Goal: Check status: Check status

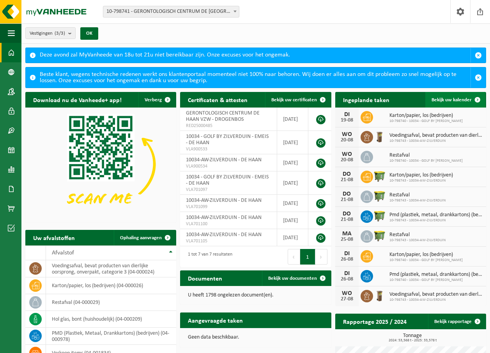
click at [460, 99] on span "Bekijk uw kalender" at bounding box center [452, 100] width 40 height 5
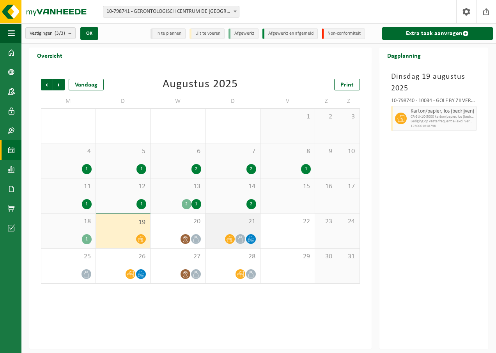
click at [240, 232] on div "21" at bounding box center [233, 231] width 55 height 35
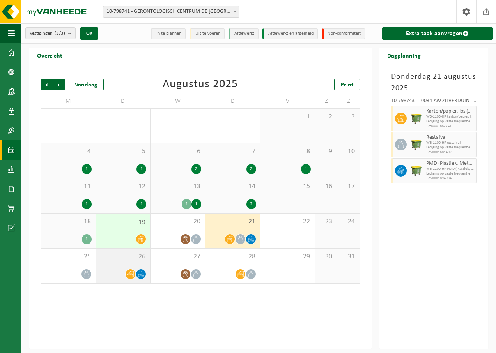
click at [128, 274] on icon at bounding box center [130, 274] width 7 height 7
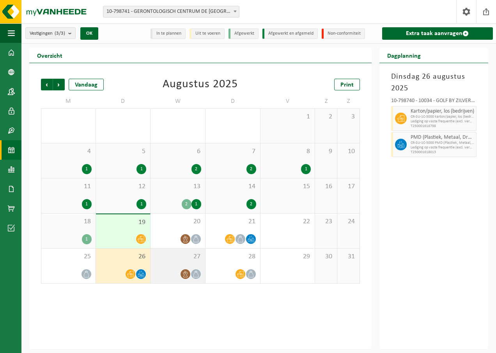
click at [180, 272] on div at bounding box center [185, 274] width 11 height 11
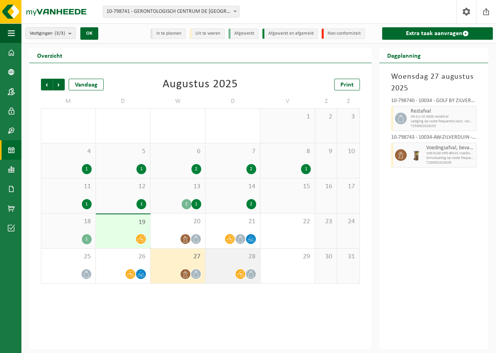
click at [237, 270] on span at bounding box center [241, 275] width 10 height 10
